Goal: Information Seeking & Learning: Learn about a topic

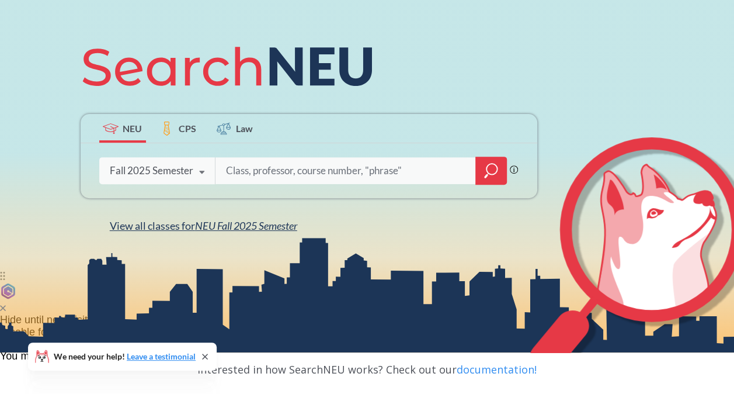
scroll to position [97, 0]
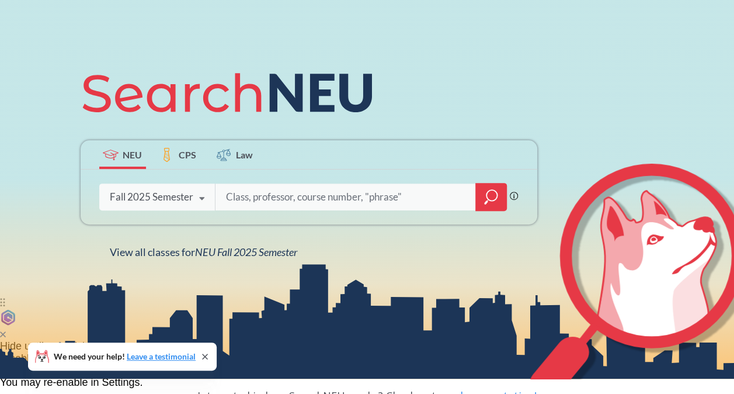
click at [190, 199] on div "Fall 2025 Semester" at bounding box center [152, 196] width 84 height 13
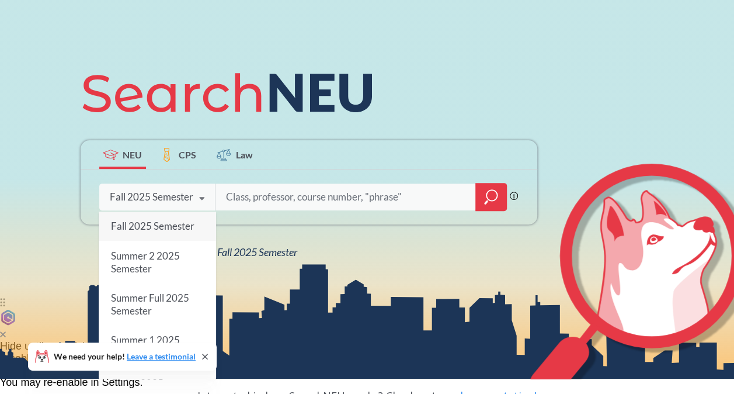
click at [180, 228] on span "Fall 2025 Semester" at bounding box center [152, 226] width 84 height 12
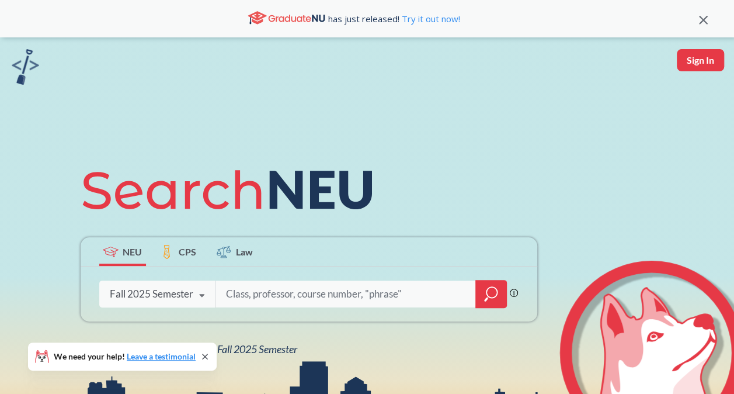
click at [286, 290] on input "search" at bounding box center [345, 294] width 243 height 25
type input "s"
type input "strat"
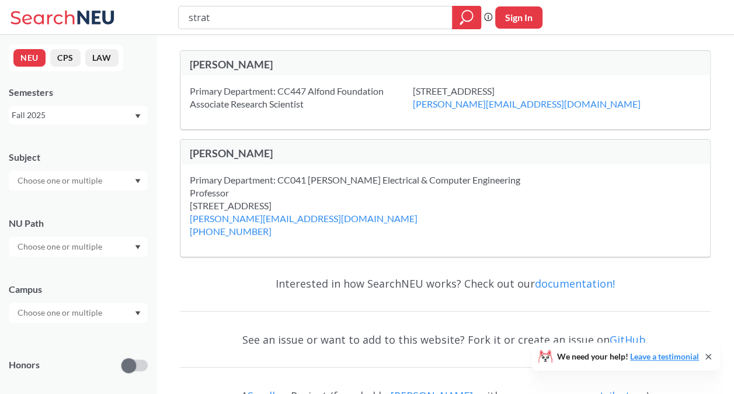
click at [237, 20] on input "strat" at bounding box center [316, 18] width 256 height 20
click at [72, 174] on input "text" at bounding box center [61, 180] width 98 height 14
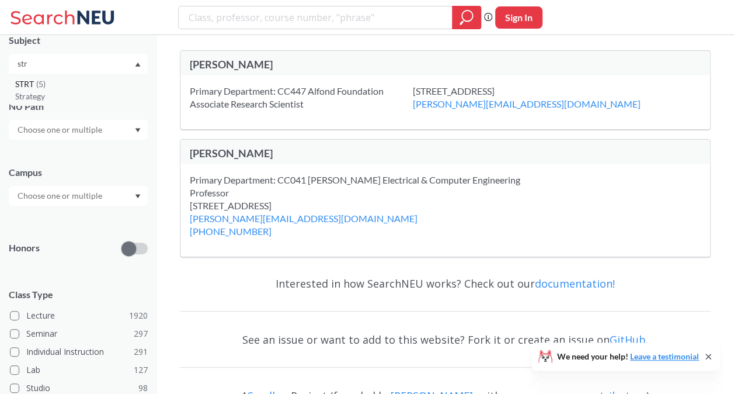
type input "str"
click at [81, 91] on p "Strategy" at bounding box center [81, 97] width 132 height 12
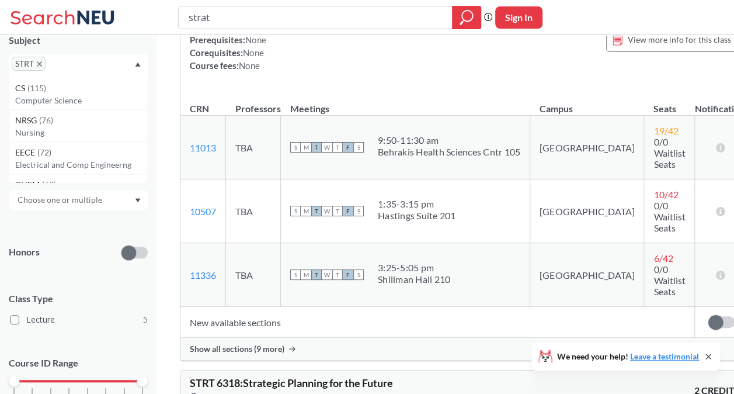
scroll to position [292, 0]
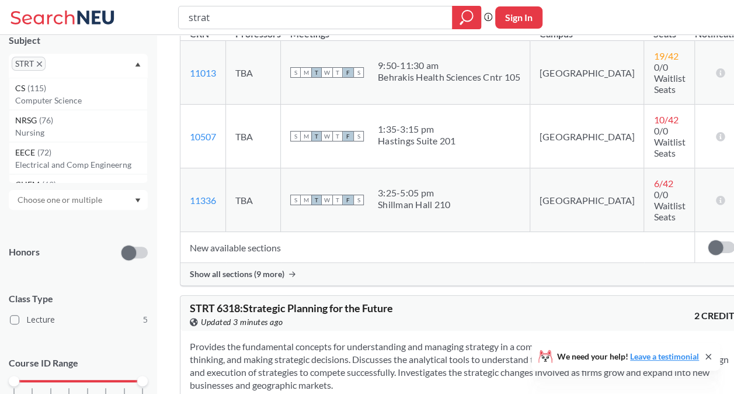
click at [709, 240] on span at bounding box center [716, 247] width 15 height 15
click at [709, 241] on input "checkbox" at bounding box center [709, 241] width 0 height 0
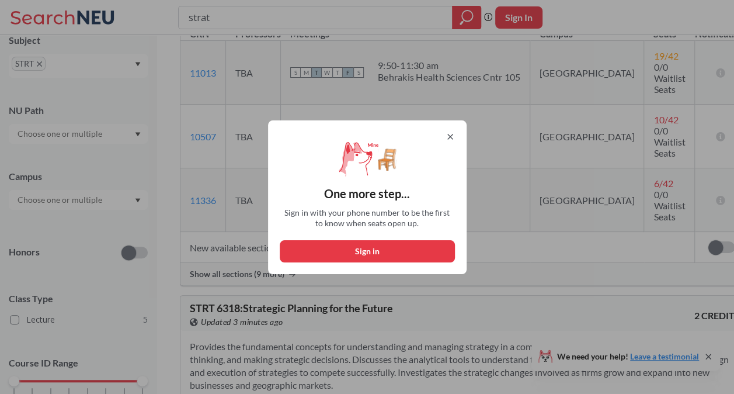
click at [466, 135] on div "One more step... Sign in with your phone number to be the first to know when se…" at bounding box center [367, 197] width 199 height 154
click at [455, 137] on icon at bounding box center [450, 136] width 9 height 9
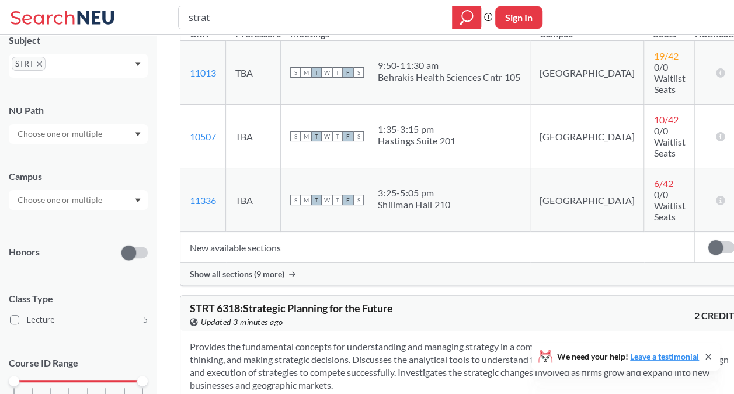
click at [293, 271] on icon at bounding box center [292, 273] width 6 height 5
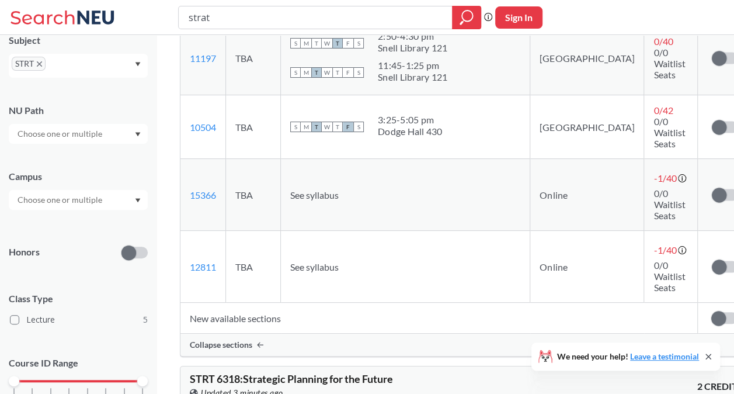
scroll to position [876, 0]
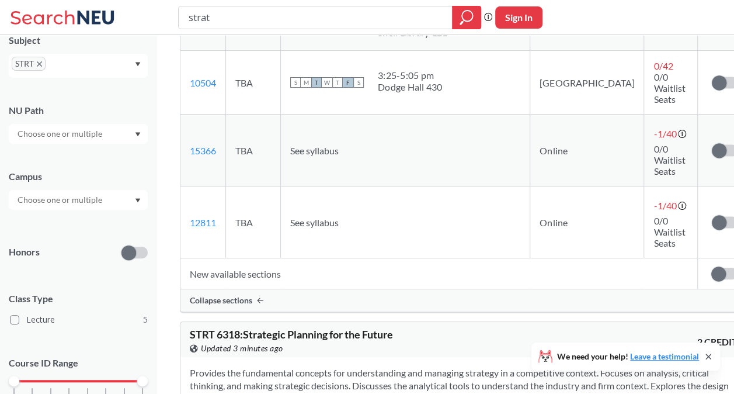
click at [711, 268] on label at bounding box center [724, 274] width 26 height 12
click at [711, 268] on input "checkbox" at bounding box center [711, 268] width 0 height 0
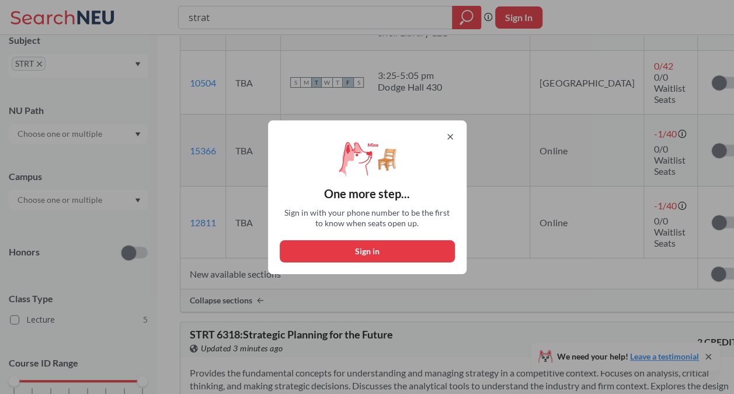
click at [453, 129] on div "One more step... Sign in with your phone number to be the first to know when se…" at bounding box center [367, 197] width 199 height 154
click at [451, 137] on icon at bounding box center [450, 136] width 9 height 9
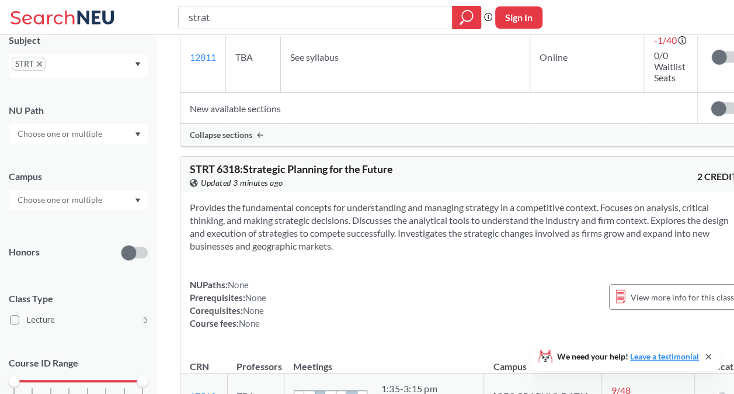
scroll to position [1168, 0]
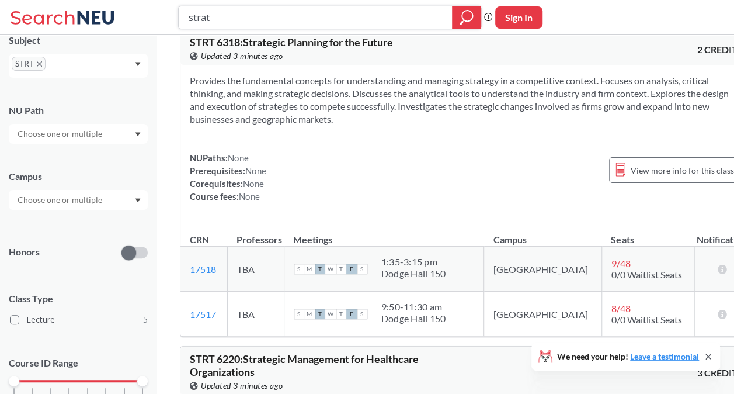
click at [265, 27] on input "strat" at bounding box center [316, 18] width 256 height 20
type input "schm"
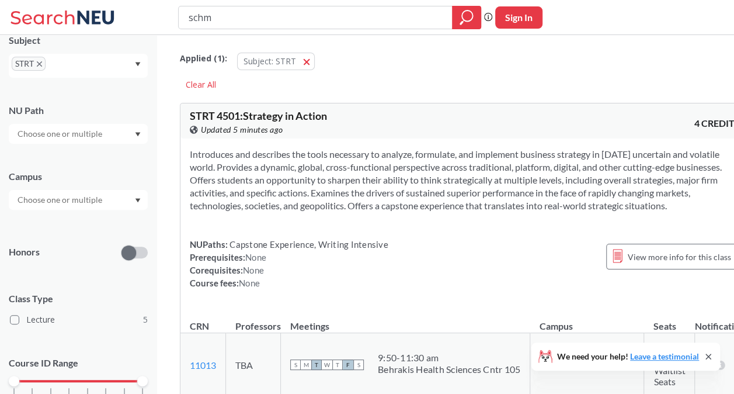
click at [43, 63] on span "STRT" at bounding box center [29, 64] width 34 height 14
click at [42, 63] on icon "X to remove pill" at bounding box center [39, 63] width 5 height 5
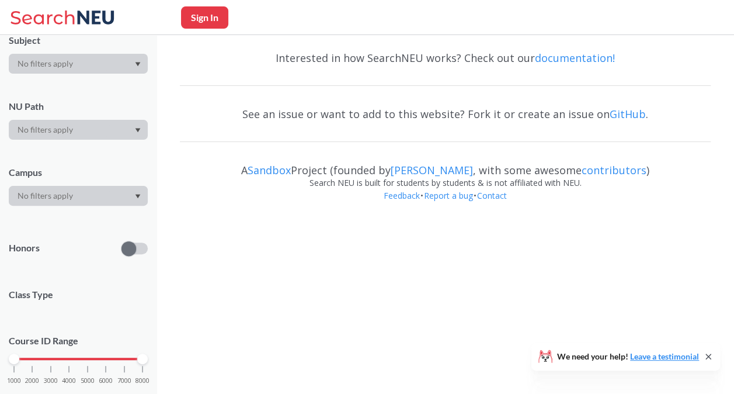
click at [90, 63] on div at bounding box center [78, 64] width 139 height 20
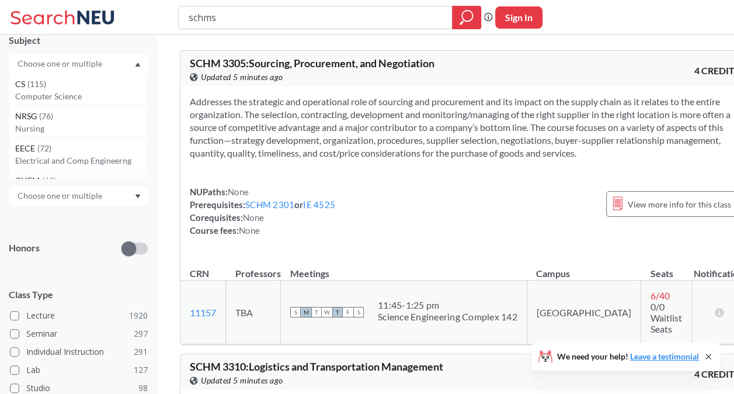
type input "schms"
click at [88, 64] on input "text" at bounding box center [61, 64] width 98 height 14
click at [87, 64] on input "text" at bounding box center [61, 64] width 98 height 14
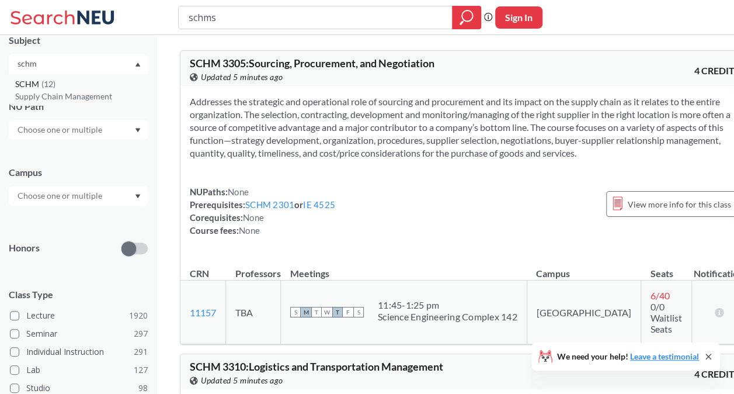
type input "schm"
click at [82, 88] on div "SCHM ( 12 )" at bounding box center [81, 84] width 132 height 13
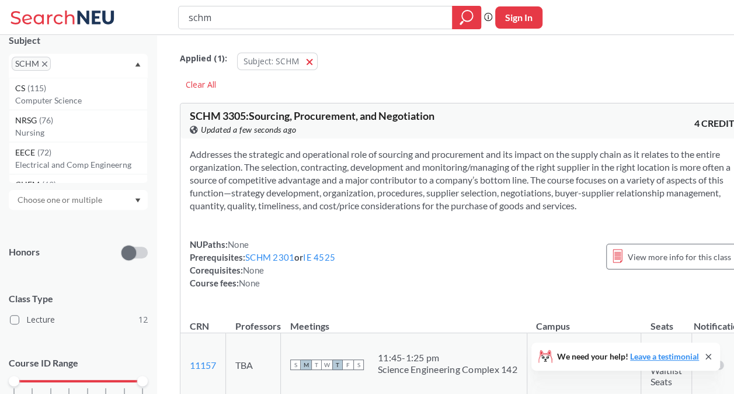
click at [443, 17] on input "schm" at bounding box center [316, 18] width 256 height 20
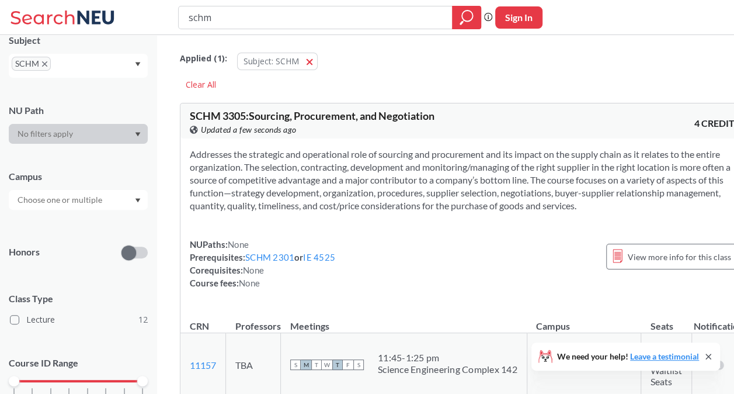
click at [443, 17] on input "schm" at bounding box center [316, 18] width 256 height 20
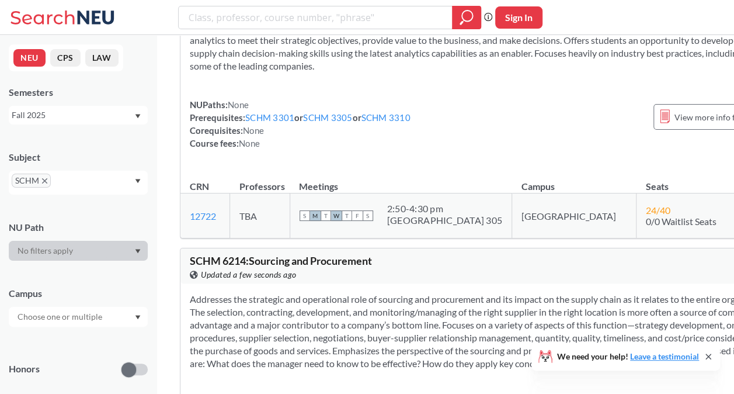
scroll to position [1869, 0]
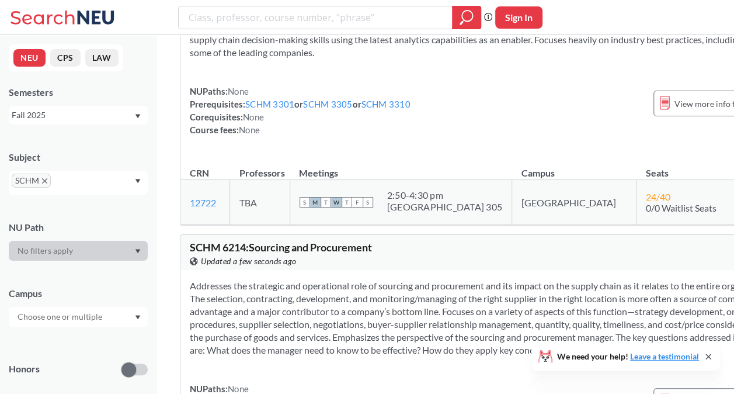
click at [46, 179] on icon "X to remove pill" at bounding box center [44, 180] width 5 height 5
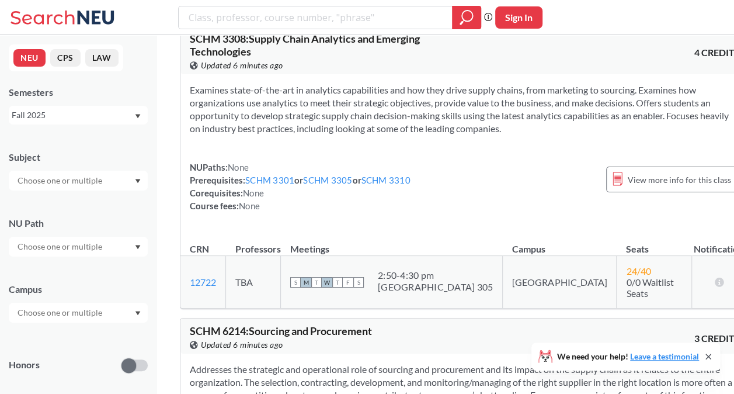
click at [46, 179] on input "text" at bounding box center [61, 180] width 98 height 14
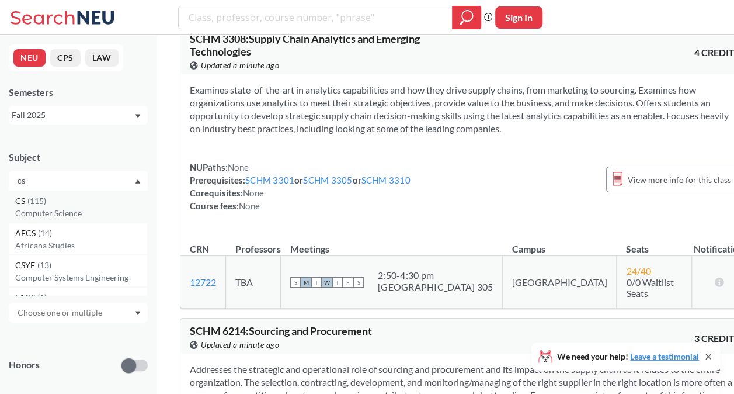
type input "cs"
click at [47, 200] on div "CS ( 115 )" at bounding box center [81, 201] width 132 height 13
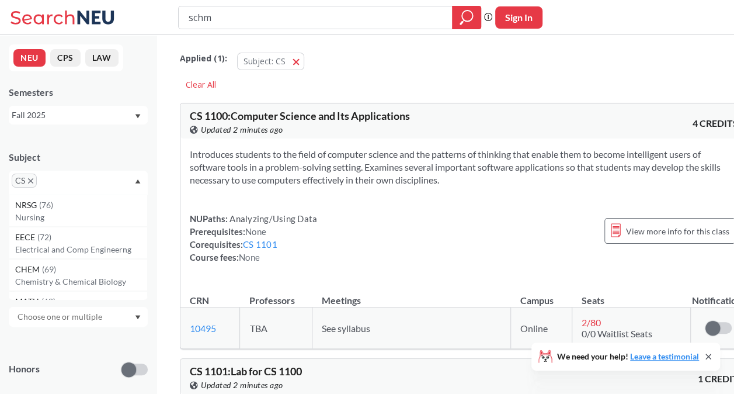
click at [497, 134] on div "CS 1100 : Computer Science and Its Applications View this course on Banner. Upd…" at bounding box center [463, 120] width 567 height 35
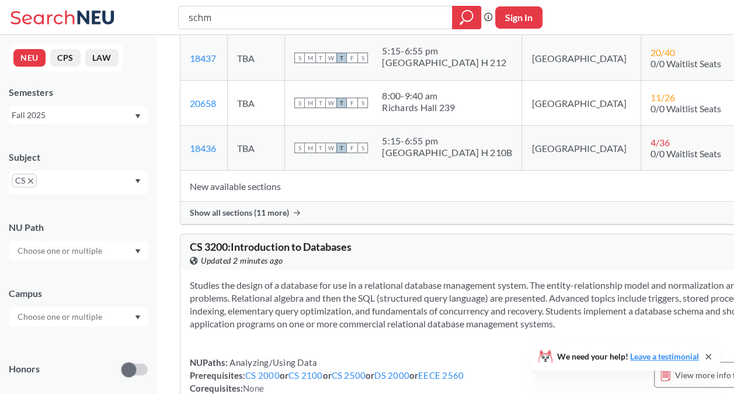
scroll to position [5958, 0]
click at [36, 178] on span "CS" at bounding box center [24, 180] width 25 height 14
click at [32, 179] on icon "X to remove pill" at bounding box center [30, 180] width 5 height 5
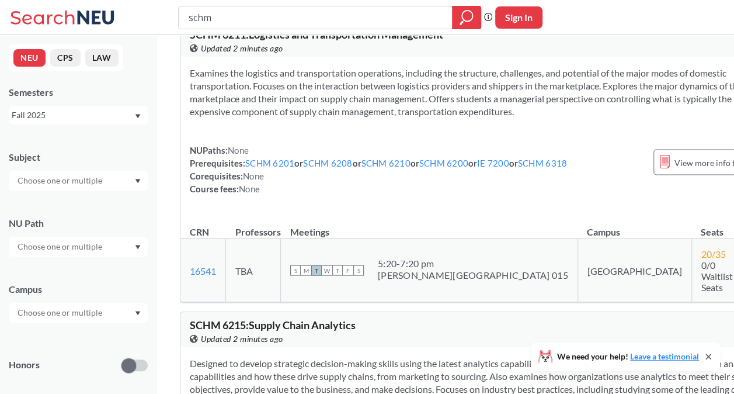
scroll to position [4637, 0]
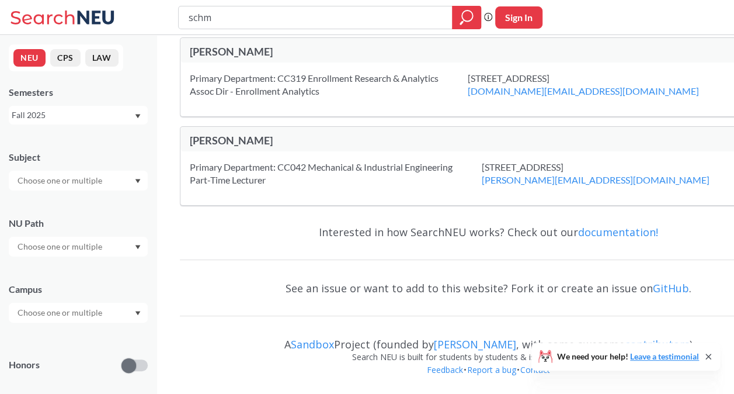
click at [32, 179] on input "text" at bounding box center [61, 180] width 98 height 14
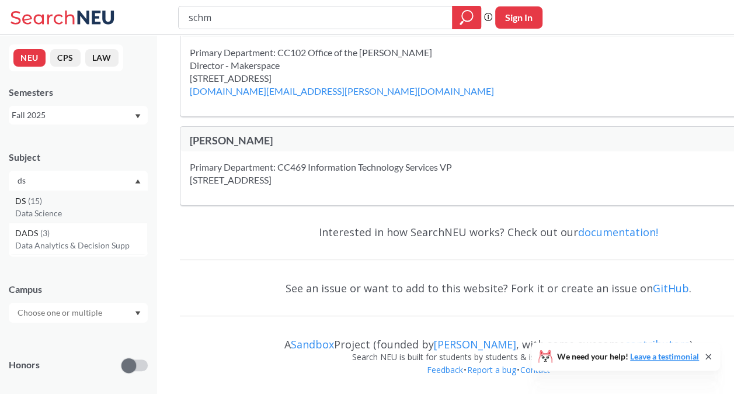
type input "ds"
click at [48, 201] on div "DS ( 15 )" at bounding box center [81, 201] width 132 height 13
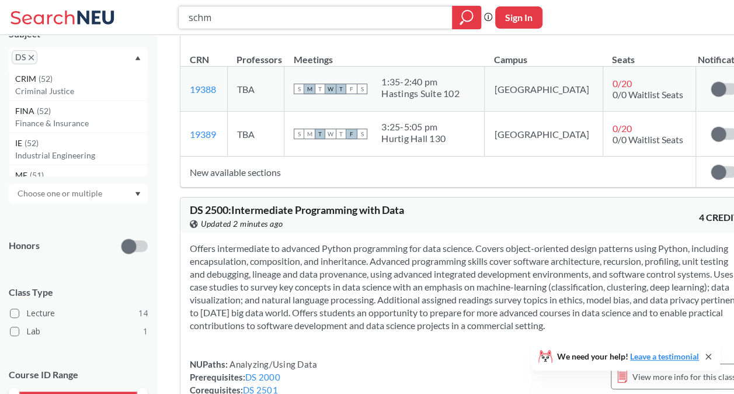
scroll to position [175, 0]
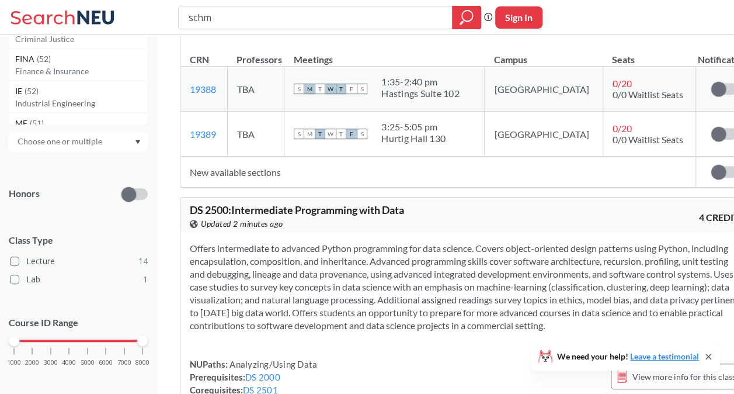
click at [60, 199] on div "Honors" at bounding box center [78, 186] width 139 height 41
click at [73, 140] on input "text" at bounding box center [61, 141] width 98 height 14
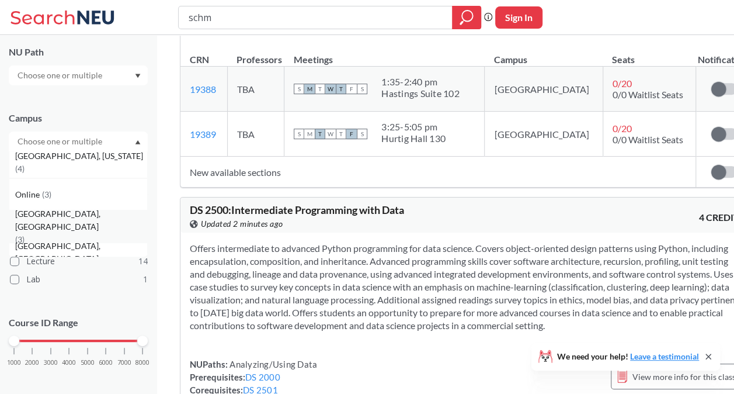
scroll to position [55, 0]
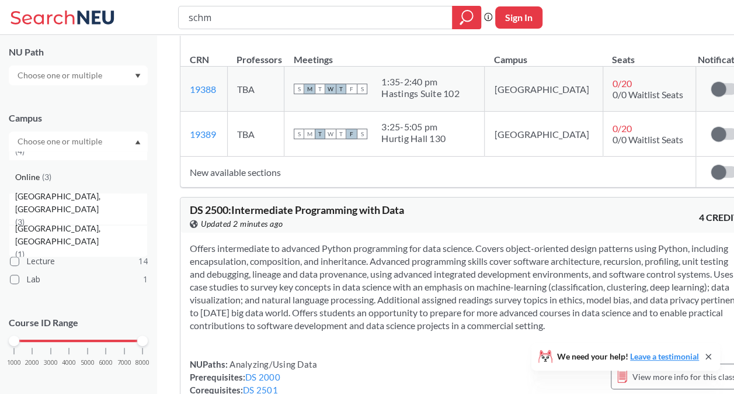
click at [62, 168] on div "Online ( 3 )" at bounding box center [78, 177] width 139 height 32
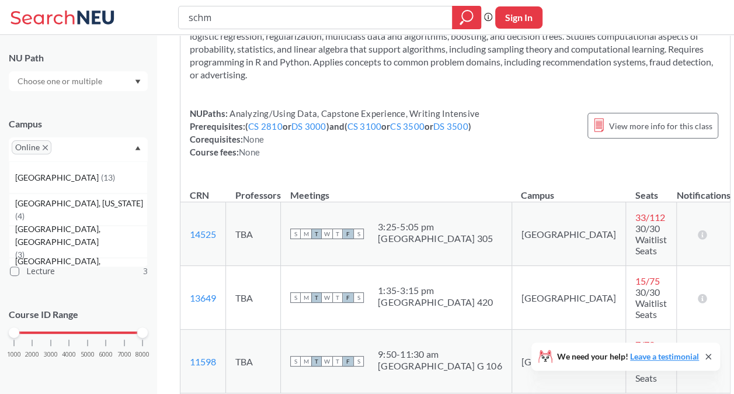
scroll to position [935, 0]
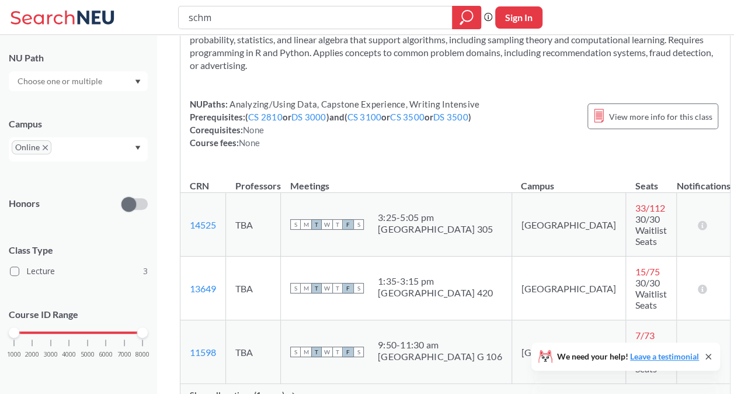
click at [246, 390] on span "Show all sections (1 more)" at bounding box center [237, 395] width 95 height 11
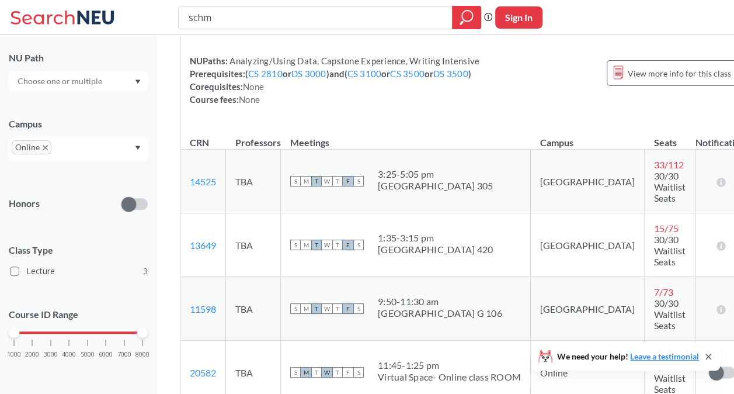
scroll to position [926, 0]
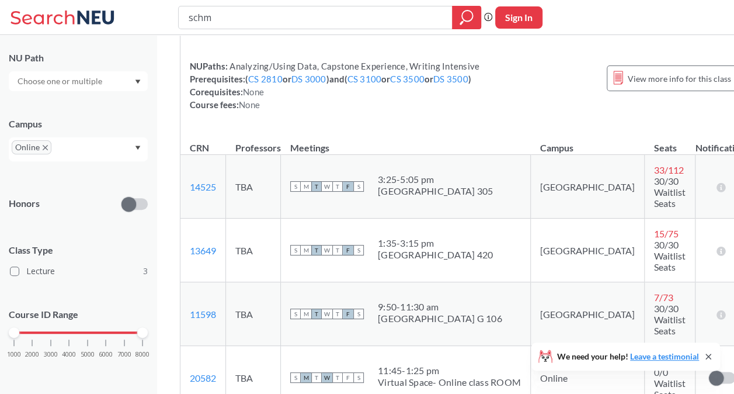
click at [47, 147] on span "Online" at bounding box center [32, 147] width 40 height 14
click at [45, 147] on icon "X to remove pill" at bounding box center [45, 147] width 5 height 5
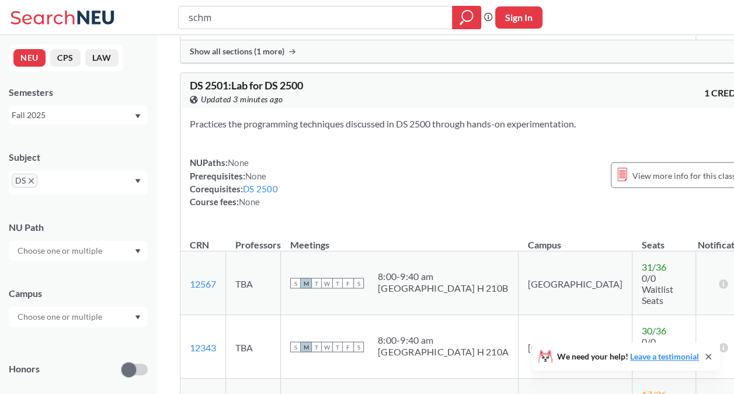
click at [58, 325] on div at bounding box center [78, 317] width 139 height 20
click at [59, 314] on input "text" at bounding box center [61, 317] width 98 height 14
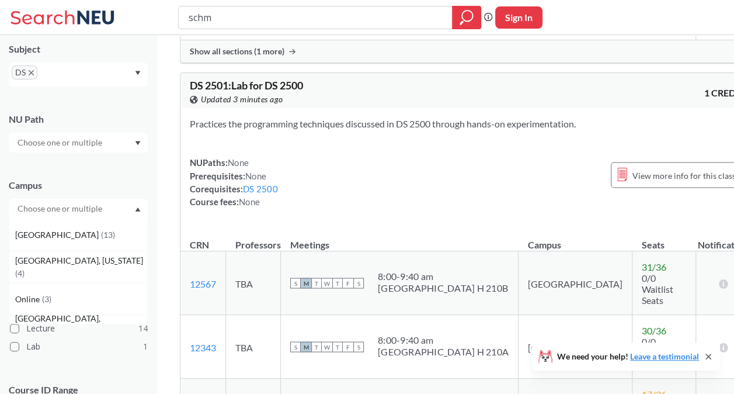
scroll to position [184, 0]
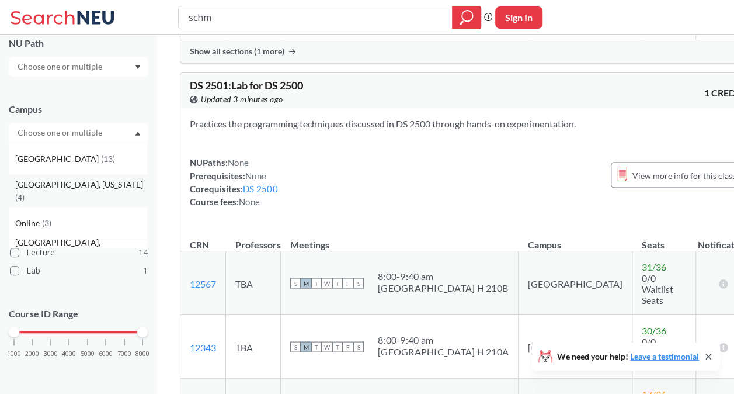
click at [68, 204] on div "[GEOGRAPHIC_DATA], [US_STATE] ( 4 )" at bounding box center [78, 191] width 139 height 32
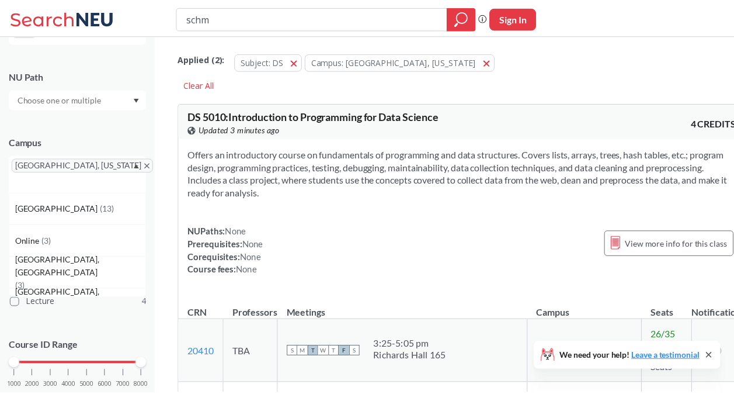
scroll to position [169, 0]
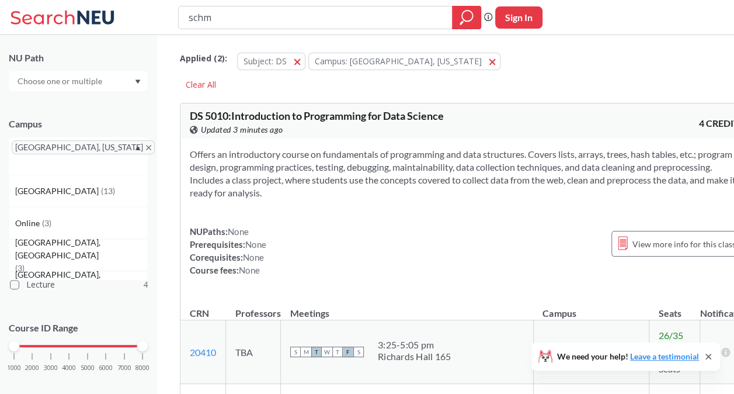
click at [80, 147] on span "[GEOGRAPHIC_DATA], [US_STATE]" at bounding box center [83, 147] width 143 height 14
click at [146, 147] on icon "X to remove pill" at bounding box center [148, 147] width 5 height 5
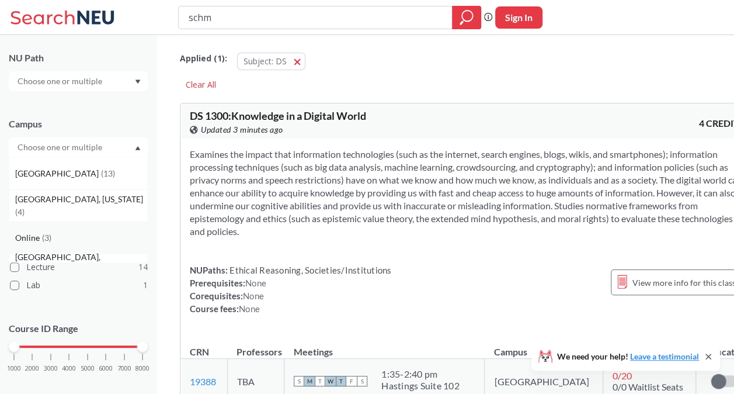
click at [40, 237] on span "Online" at bounding box center [28, 237] width 27 height 13
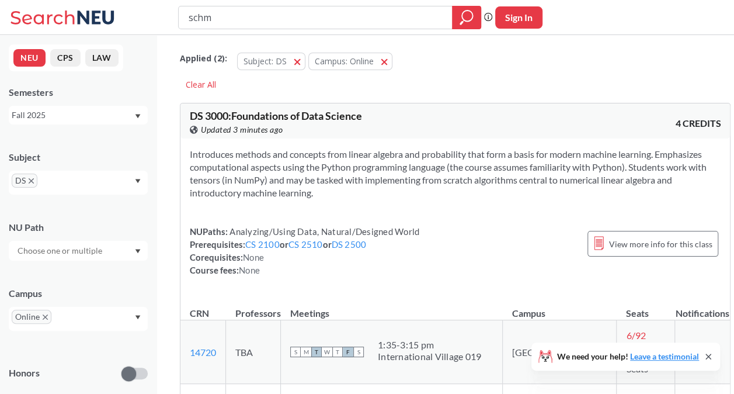
click at [29, 182] on icon "X to remove pill" at bounding box center [31, 180] width 5 height 5
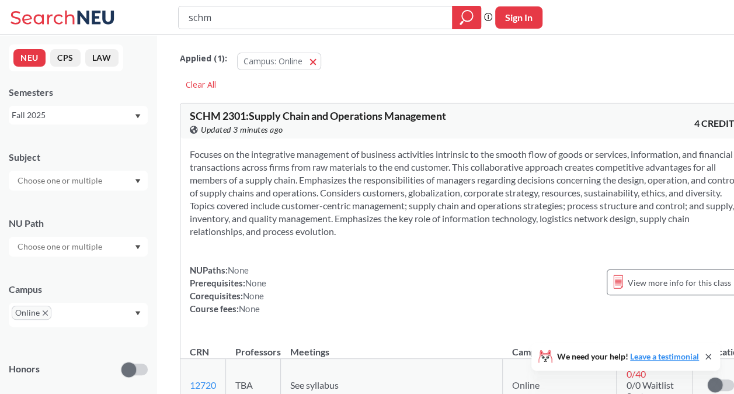
click at [35, 180] on input "text" at bounding box center [61, 180] width 98 height 14
type input "econ"
click at [53, 210] on p "Economics" at bounding box center [81, 213] width 132 height 12
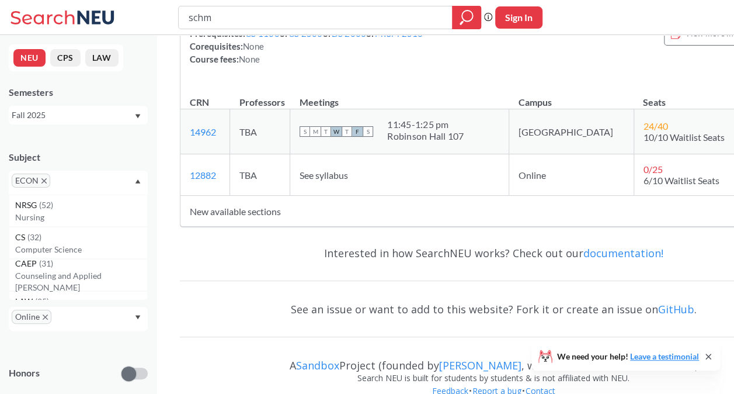
scroll to position [1168, 0]
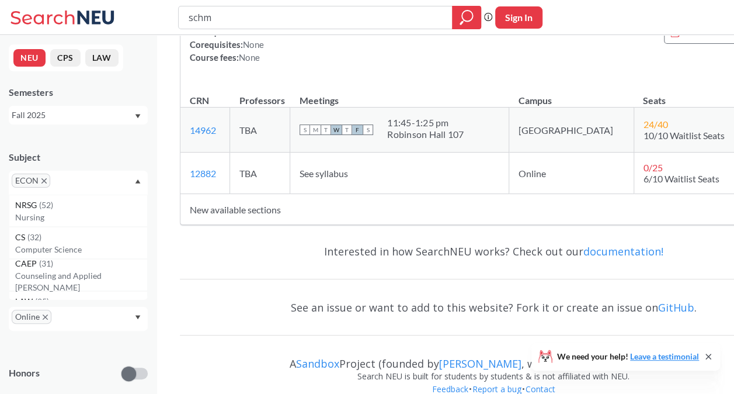
click at [47, 182] on span "ECON" at bounding box center [31, 180] width 39 height 14
click at [45, 181] on icon "X to remove pill" at bounding box center [43, 180] width 5 height 5
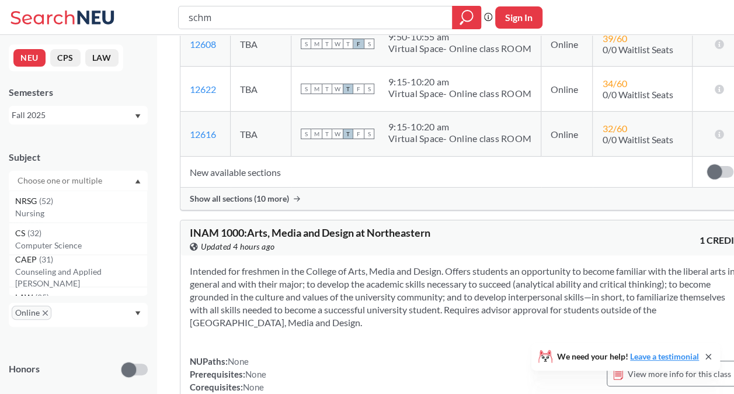
scroll to position [293, 0]
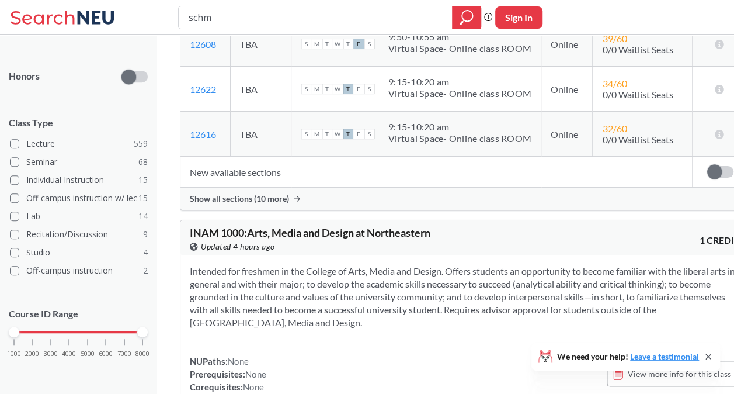
click at [361, 265] on section "Intended for freshmen in the College of Arts, Media and Design. Offers students…" at bounding box center [465, 297] width 550 height 64
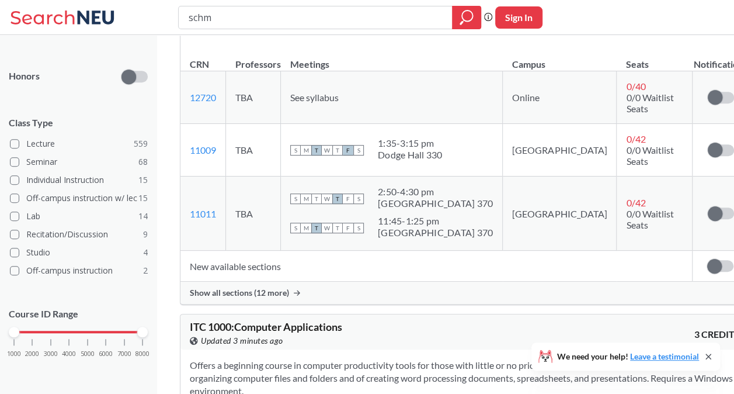
scroll to position [292, 0]
